Goal: Information Seeking & Learning: Learn about a topic

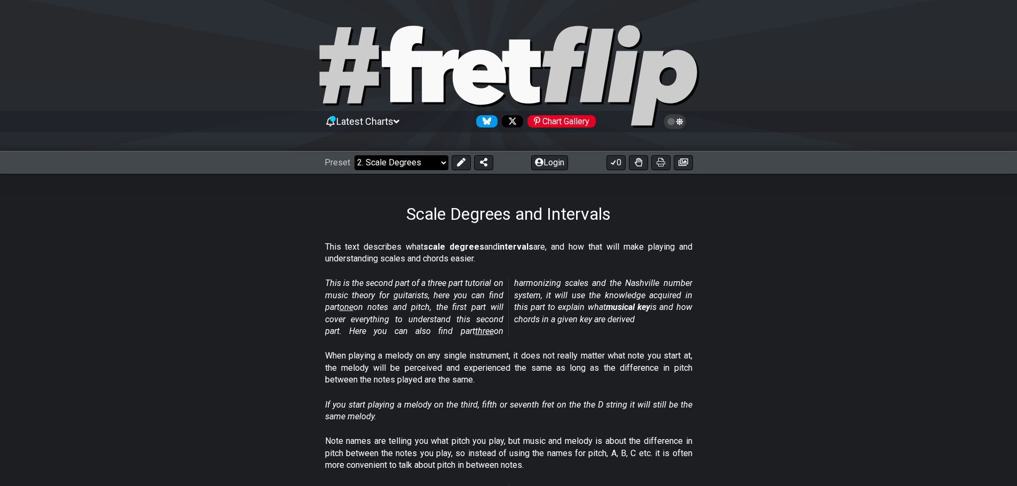
click at [417, 159] on select "Welcome to #fretflip! Initial Preset Custom Preset Minor Pentatonic Major Penta…" at bounding box center [401, 162] width 94 height 15
click at [282, 304] on section "This is the second part of a three part tutorial on music theory for guitarists…" at bounding box center [508, 309] width 1017 height 73
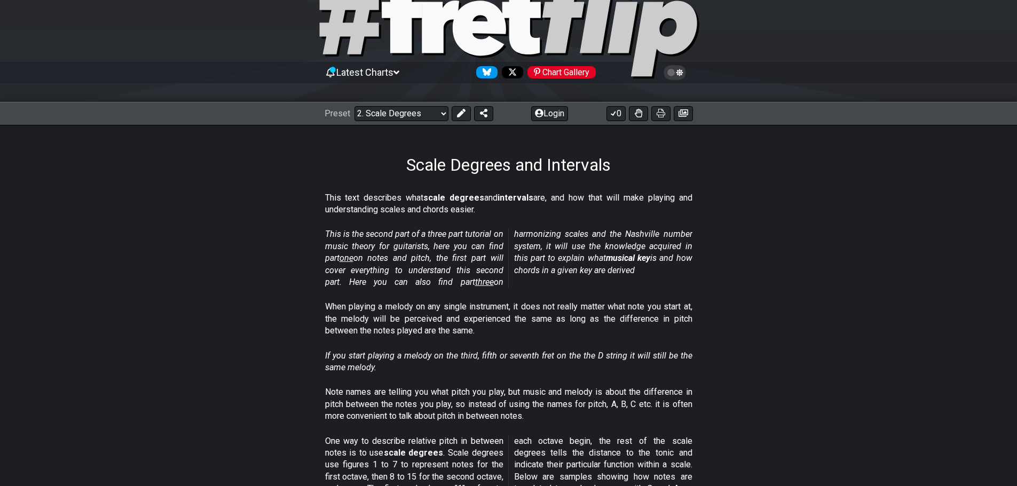
scroll to position [53, 0]
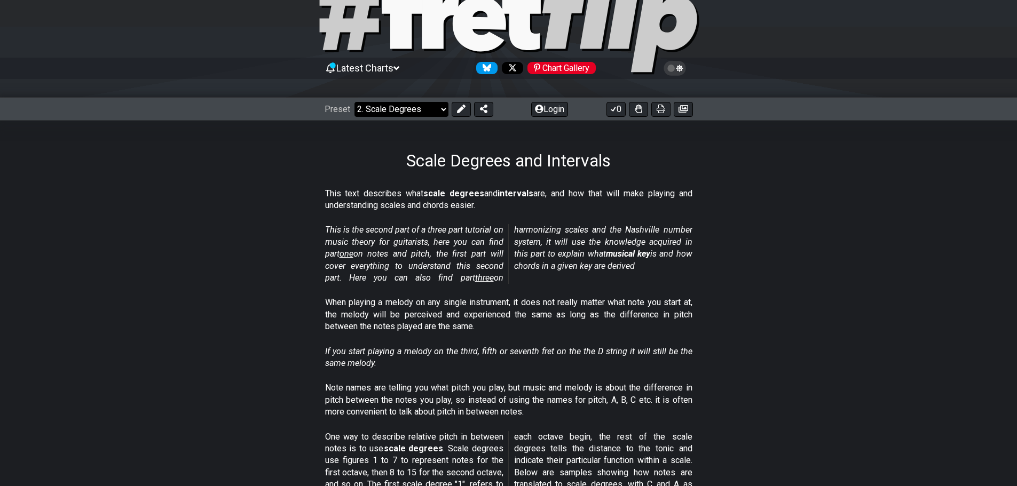
click at [389, 102] on select "Welcome to #fretflip! Initial Preset Custom Preset Minor Pentatonic Major Penta…" at bounding box center [401, 109] width 94 height 15
click at [354, 102] on select "Welcome to #fretflip! Initial Preset Custom Preset Minor Pentatonic Major Penta…" at bounding box center [401, 109] width 94 height 15
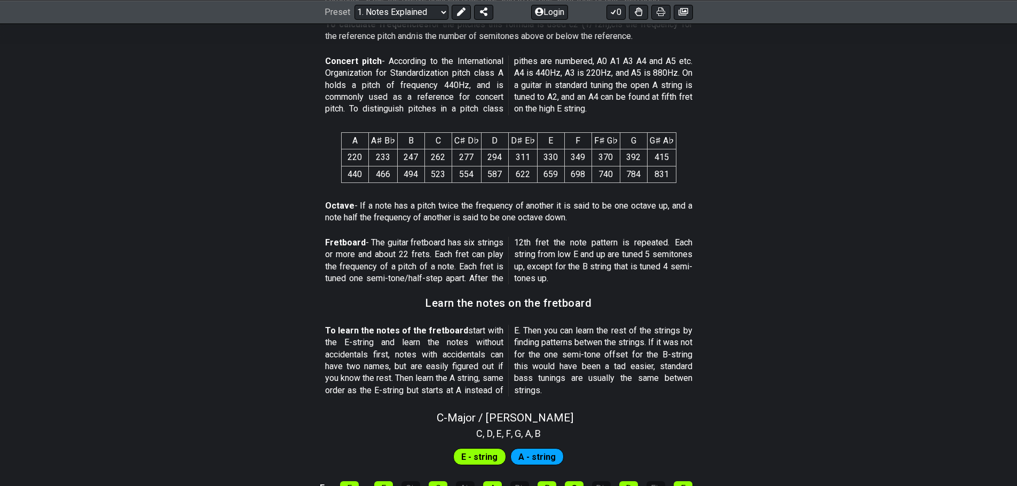
scroll to position [694, 0]
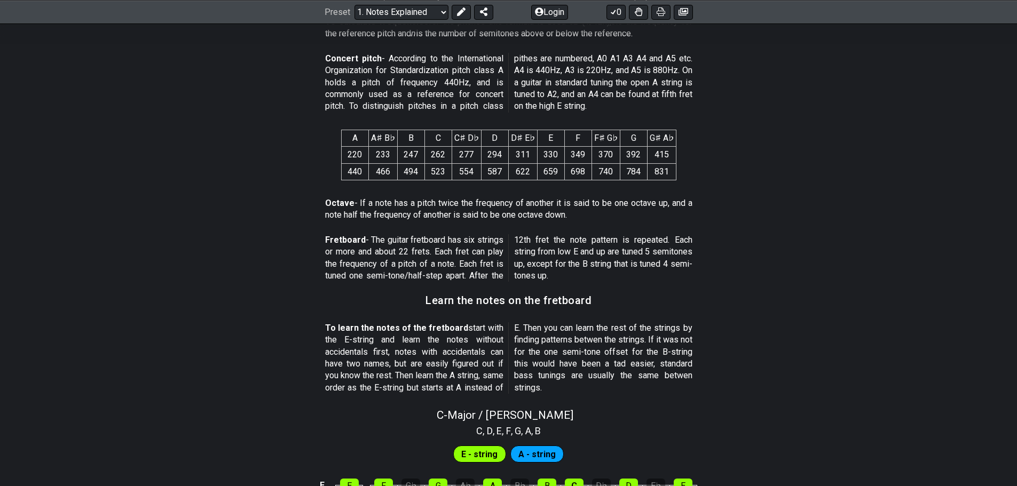
drag, startPoint x: 602, startPoint y: 214, endPoint x: 730, endPoint y: 214, distance: 128.6
drag, startPoint x: 730, startPoint y: 214, endPoint x: 854, endPoint y: 127, distance: 151.3
click at [854, 127] on section "A A♯ B♭ B C C♯ D♭ D D♯ E♭ E F F♯ G♭ G G♯ A♭ 220 233 247 262 277 294 311 330 349…" at bounding box center [508, 157] width 1017 height 72
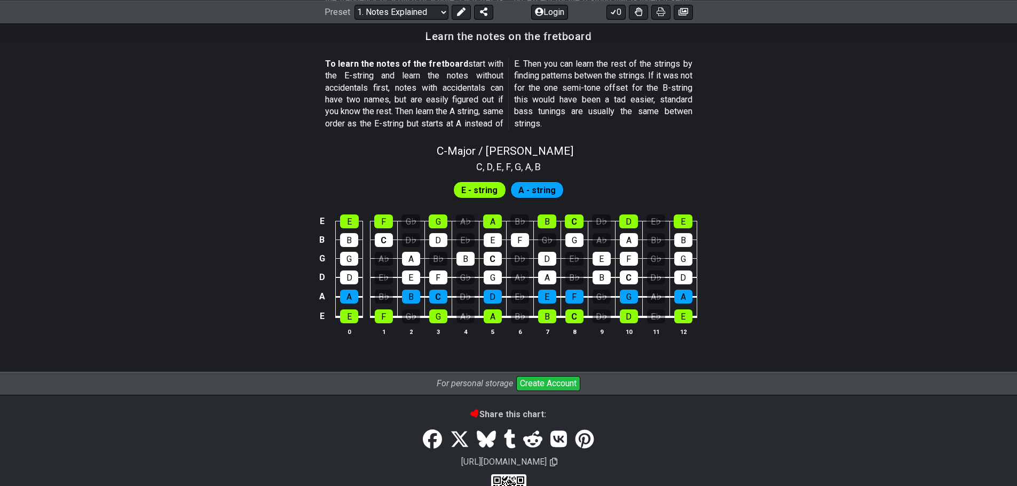
scroll to position [961, 0]
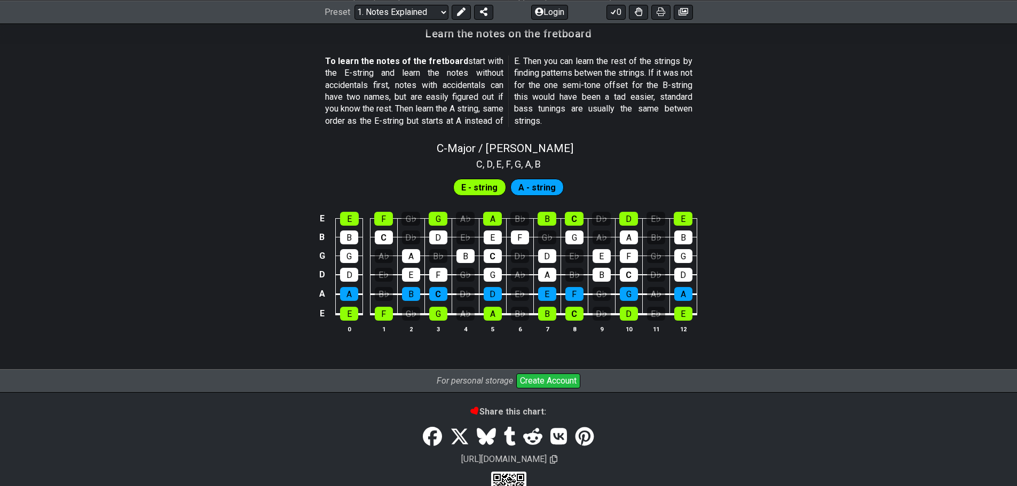
click at [484, 186] on span "E - string" at bounding box center [479, 187] width 36 height 15
click at [535, 191] on span "A - string" at bounding box center [536, 187] width 37 height 15
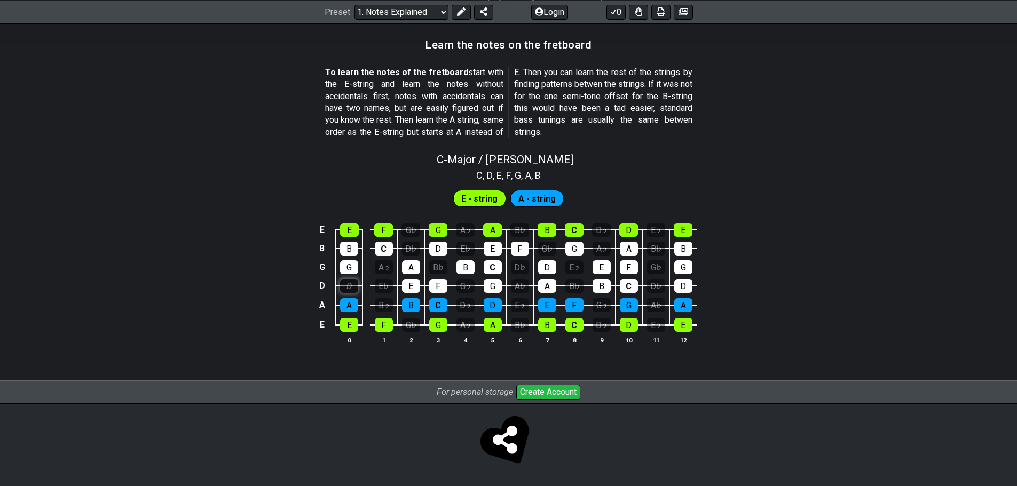
click at [344, 279] on div "D" at bounding box center [349, 286] width 18 height 14
click at [350, 281] on div "D" at bounding box center [349, 286] width 18 height 14
drag, startPoint x: 484, startPoint y: 197, endPoint x: 492, endPoint y: 196, distance: 8.1
click at [484, 197] on span "E - string" at bounding box center [479, 198] width 36 height 15
click at [562, 195] on div "E - string A - string" at bounding box center [508, 198] width 115 height 21
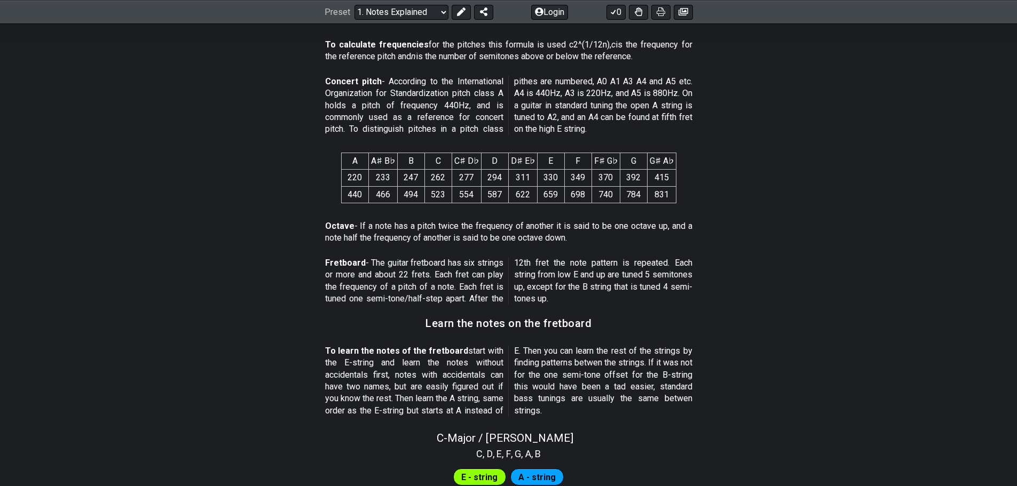
scroll to position [854, 0]
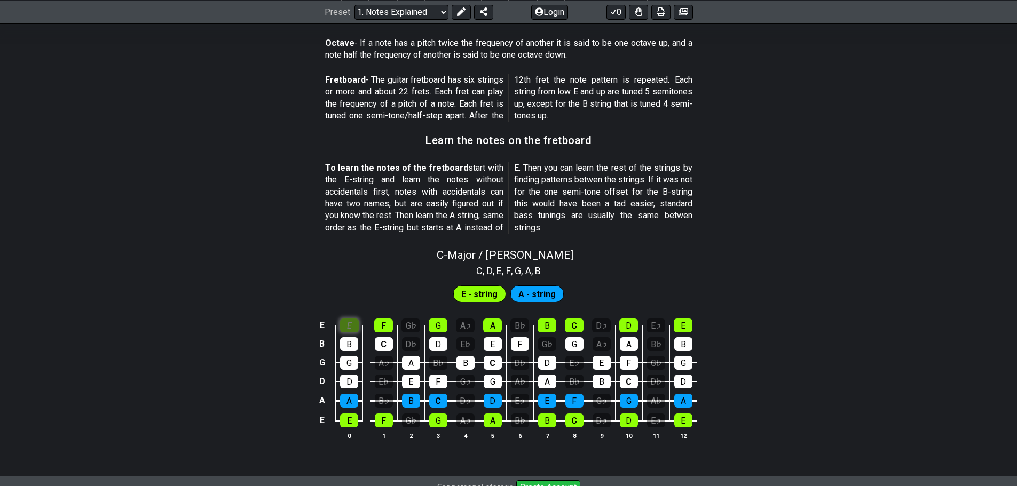
click at [349, 322] on div "E" at bounding box center [349, 326] width 19 height 14
click at [344, 325] on div "E" at bounding box center [349, 326] width 19 height 14
click at [347, 328] on div "E" at bounding box center [349, 326] width 19 height 14
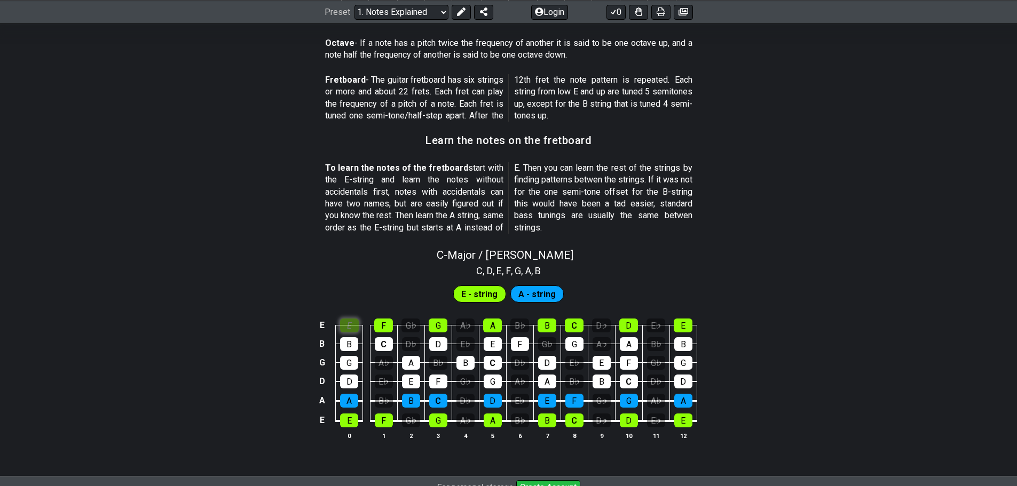
click at [347, 328] on div "E" at bounding box center [349, 326] width 19 height 14
click at [382, 329] on div "F" at bounding box center [383, 326] width 19 height 14
click at [381, 328] on div "F" at bounding box center [383, 326] width 19 height 14
click at [378, 328] on div "F" at bounding box center [383, 326] width 19 height 14
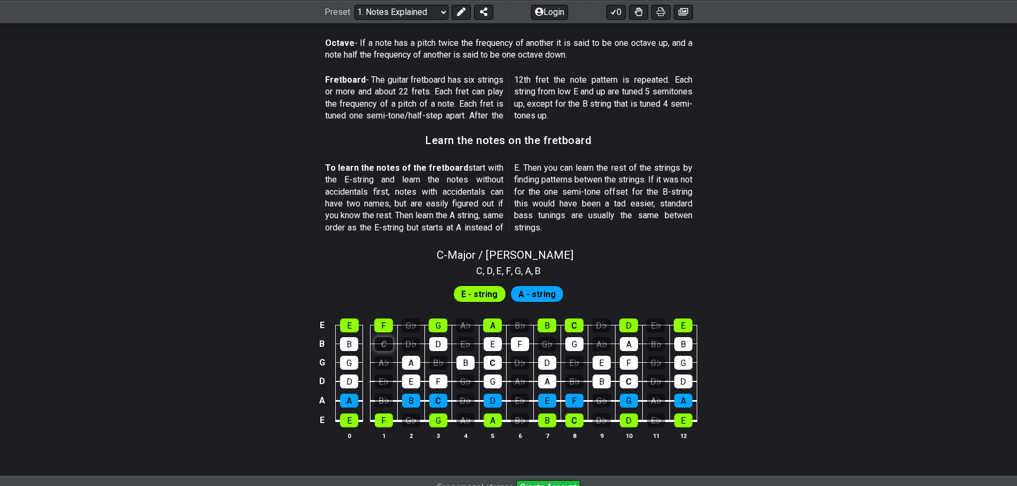
click at [383, 349] on div "C" at bounding box center [384, 344] width 18 height 14
drag, startPoint x: 383, startPoint y: 349, endPoint x: 389, endPoint y: 351, distance: 6.1
click at [383, 350] on div "C" at bounding box center [384, 344] width 18 height 14
click at [477, 289] on span "E - string" at bounding box center [479, 294] width 36 height 15
click at [545, 293] on span "A - string" at bounding box center [536, 294] width 37 height 15
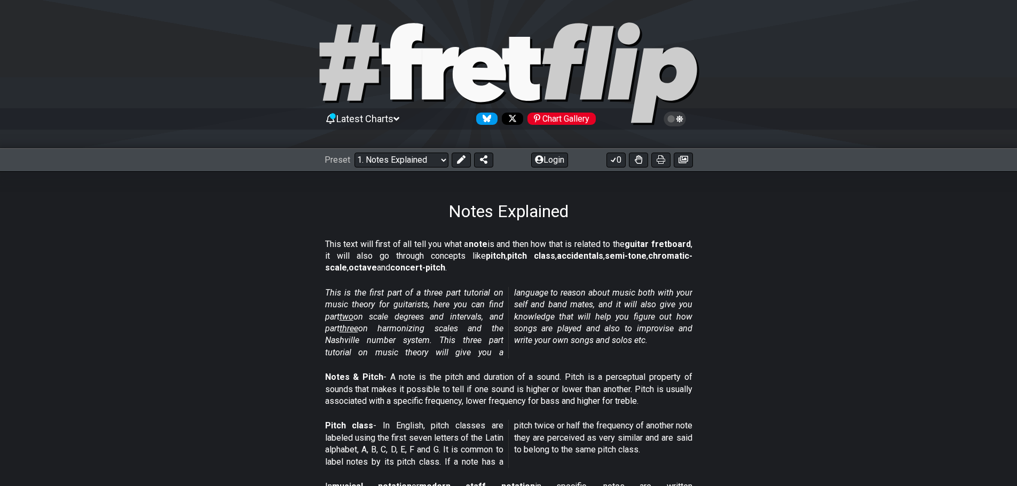
scroll to position [0, 0]
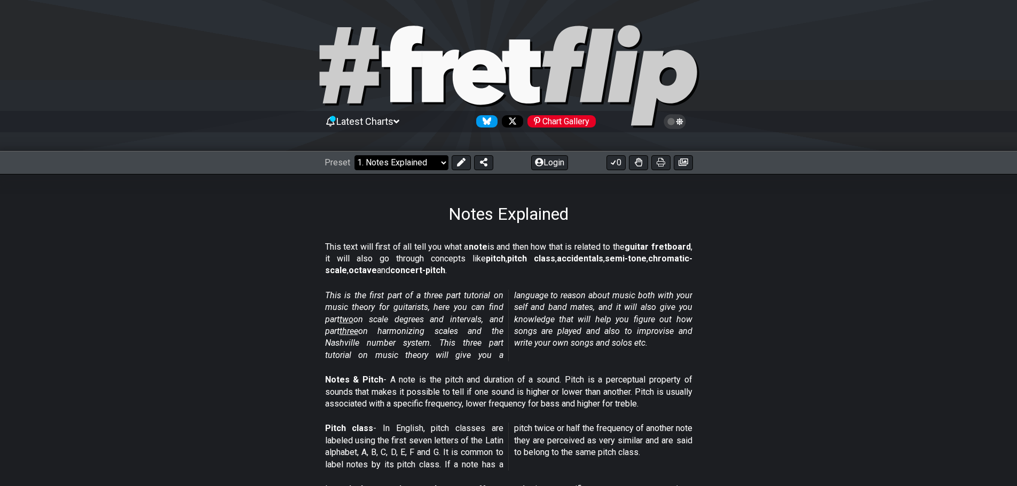
click at [401, 156] on select "Welcome to #fretflip! Initial Preset Custom Preset Minor Pentatonic Major Penta…" at bounding box center [401, 162] width 94 height 15
click at [643, 305] on em "This is the first part of a three part tutorial on music theory for guitarists,…" at bounding box center [508, 325] width 367 height 70
click at [353, 319] on span "two" at bounding box center [346, 319] width 14 height 10
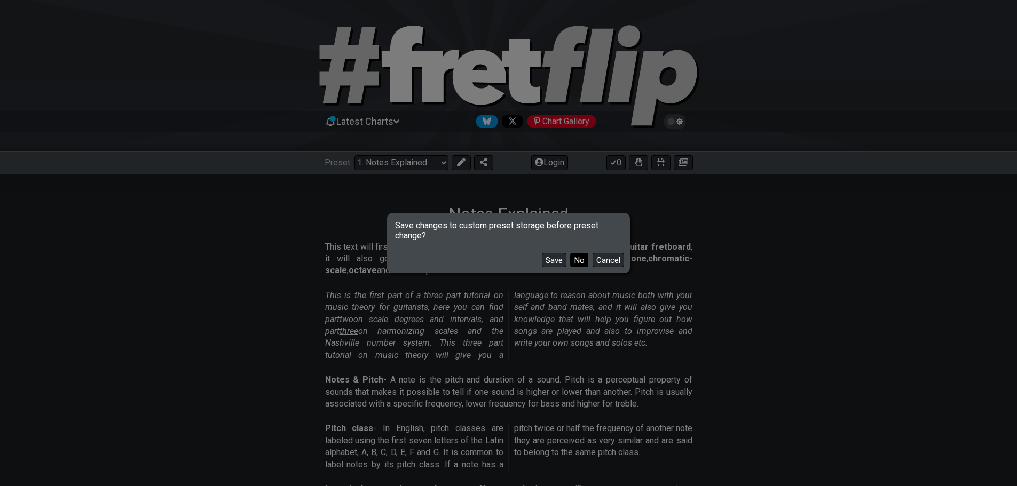
click at [582, 260] on button "No" at bounding box center [579, 260] width 18 height 14
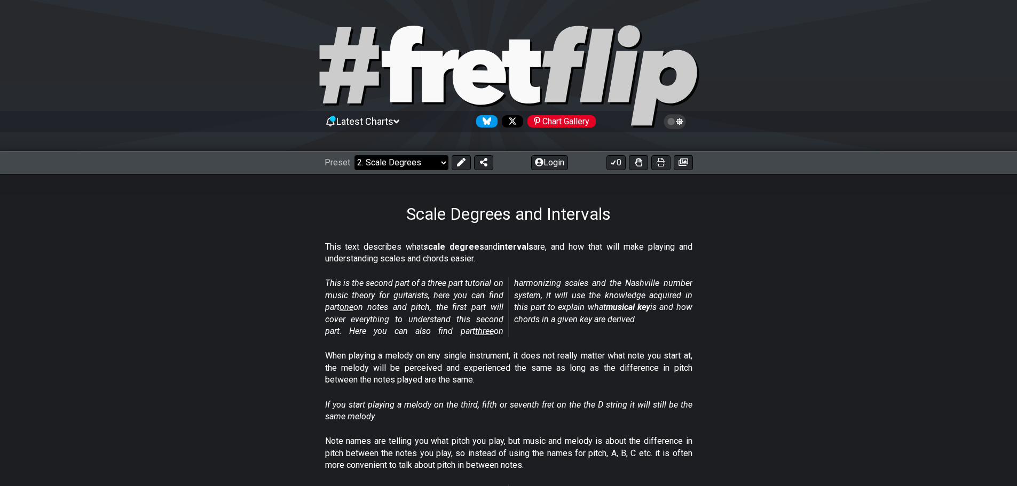
click at [382, 159] on select "Welcome to #fretflip! Initial Preset Custom Preset Minor Pentatonic Major Penta…" at bounding box center [401, 162] width 94 height 15
click at [576, 237] on div "This text describes what scale degrees and intervals are, and how that will mak…" at bounding box center [508, 255] width 367 height 37
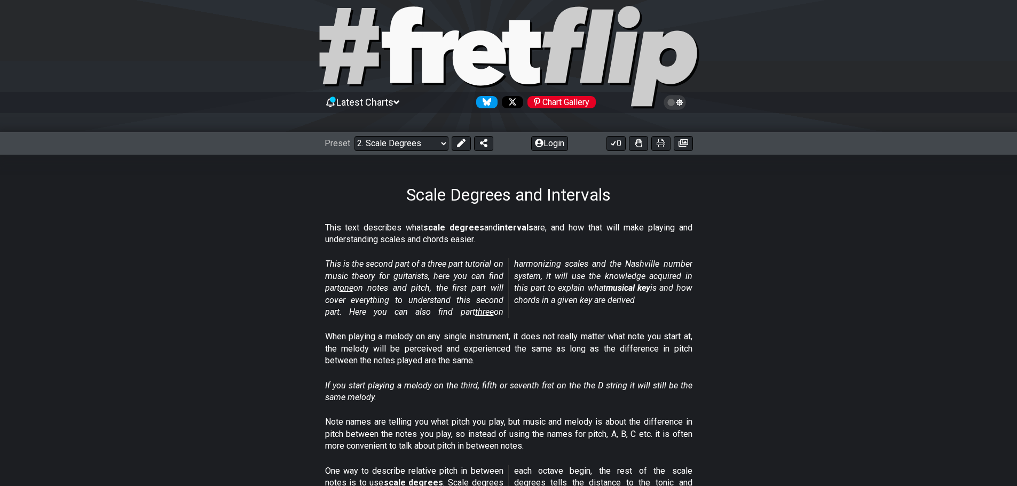
scroll to position [53, 0]
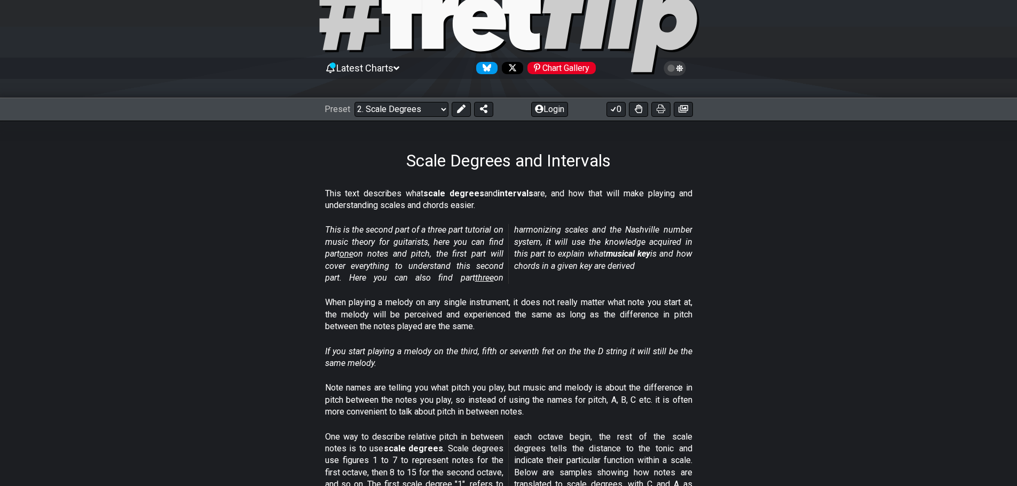
click at [475, 276] on span "three" at bounding box center [484, 278] width 19 height 10
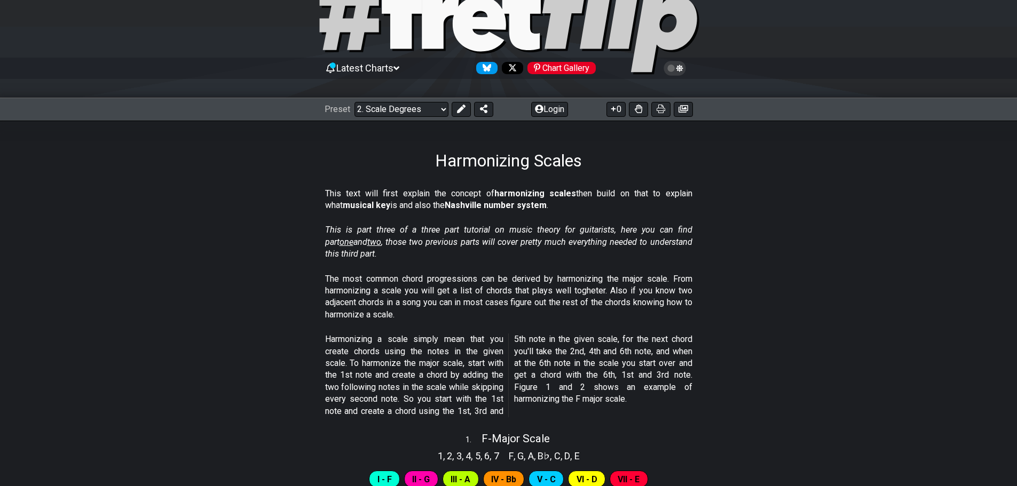
select select "/harmonizing-scales"
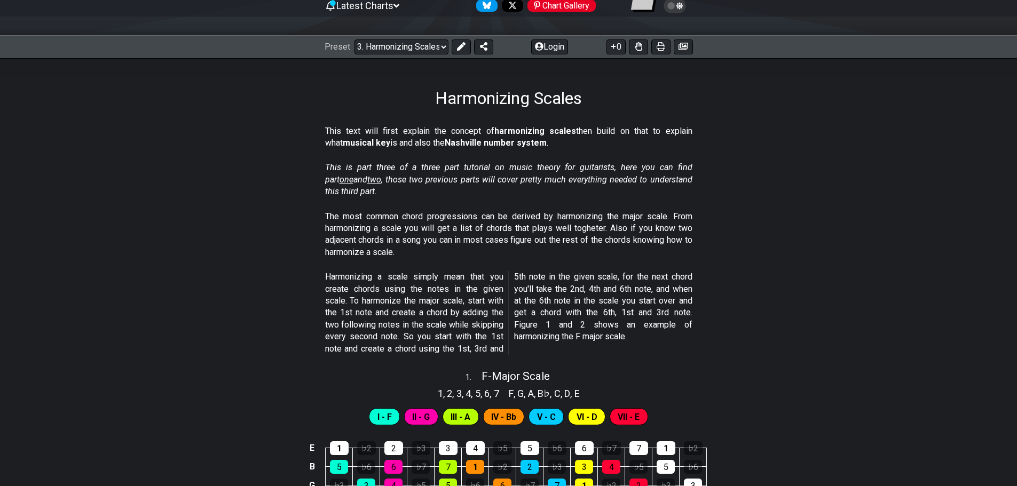
scroll to position [107, 0]
